Goal: Task Accomplishment & Management: Manage account settings

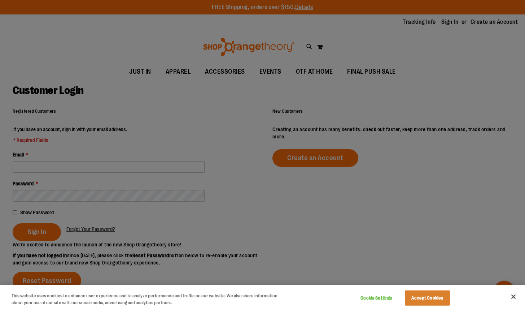
click at [125, 182] on div at bounding box center [262, 155] width 525 height 310
click at [110, 169] on div at bounding box center [262, 155] width 525 height 310
drag, startPoint x: 123, startPoint y: 267, endPoint x: 227, endPoint y: 216, distance: 116.4
click at [123, 267] on div at bounding box center [262, 155] width 525 height 310
click at [132, 153] on div at bounding box center [262, 155] width 525 height 310
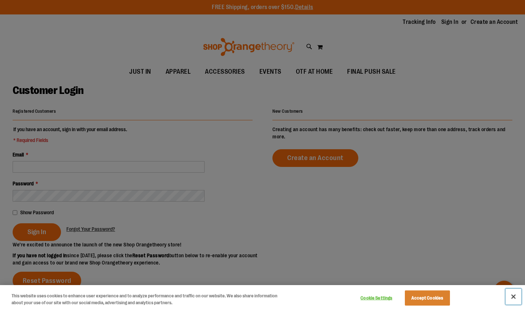
click at [512, 296] on button "Close" at bounding box center [514, 296] width 16 height 16
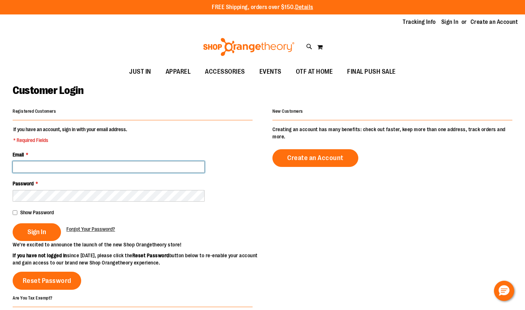
click at [84, 165] on input "Email *" at bounding box center [109, 167] width 192 height 12
type input "**********"
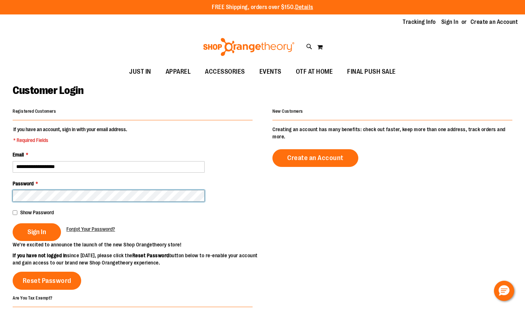
click at [13, 223] on button "Sign In" at bounding box center [37, 232] width 48 height 18
